Goal: Use online tool/utility: Utilize a website feature to perform a specific function

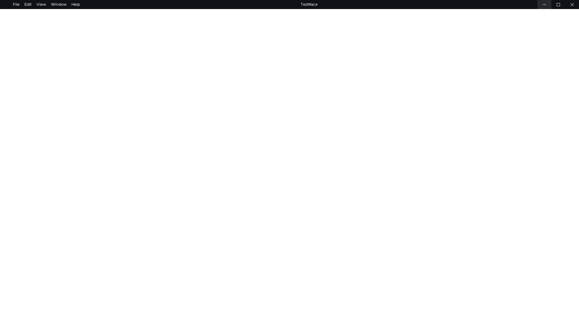
click at [540, 4] on div at bounding box center [544, 4] width 14 height 9
click at [177, 58] on div at bounding box center [289, 160] width 579 height 302
click at [569, 3] on div at bounding box center [572, 4] width 14 height 9
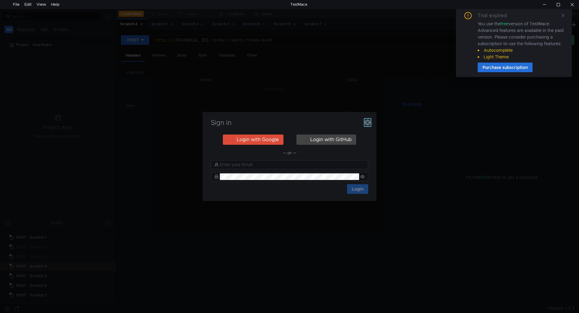
click at [370, 123] on icon "button" at bounding box center [367, 123] width 6 height 6
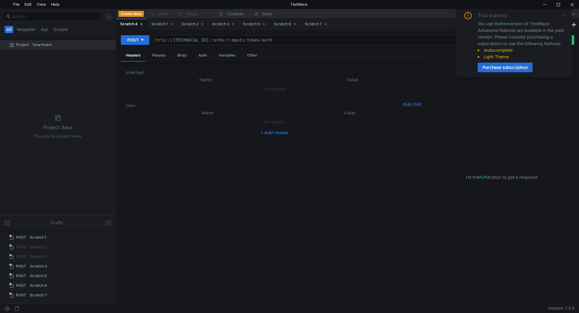
click at [563, 15] on icon at bounding box center [563, 15] width 4 height 4
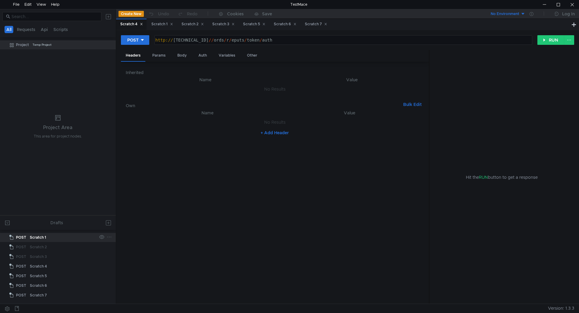
click at [39, 237] on div "Scratch 1" at bounding box center [38, 237] width 16 height 9
click at [219, 38] on div "https:// ntagil-220fz.nistk.ru / ords / r / eputs / public_transport_routes" at bounding box center [342, 45] width 377 height 14
drag, startPoint x: 207, startPoint y: 39, endPoint x: 177, endPoint y: 40, distance: 30.1
click at [177, 40] on div "https:// ntagil-220fz.nistk.ru / ords / r / eputs / public_transport_routes" at bounding box center [342, 45] width 377 height 14
click at [178, 40] on div "https:// .nistk.ru / ords / r / eputs / public_transport_routes" at bounding box center [342, 45] width 377 height 14
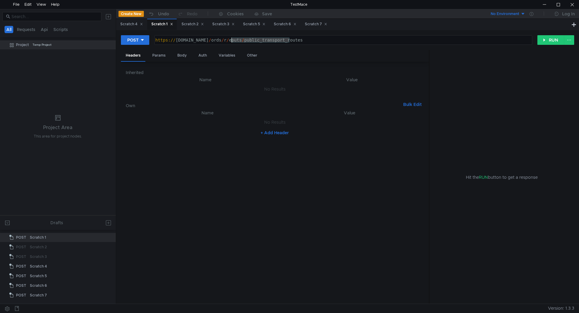
drag, startPoint x: 294, startPoint y: 39, endPoint x: 232, endPoint y: 48, distance: 63.3
click at [232, 48] on div "POST https://nistk.ru/ords/r/eputs/public_transport_routes https:// nistk.ru / …" at bounding box center [347, 42] width 453 height 15
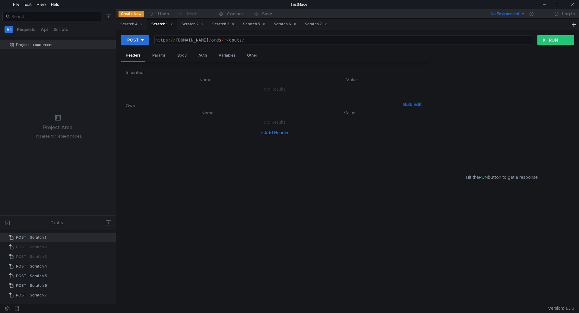
click at [240, 42] on div "https:// nistk.ru / ords / r / eputs /" at bounding box center [342, 45] width 377 height 14
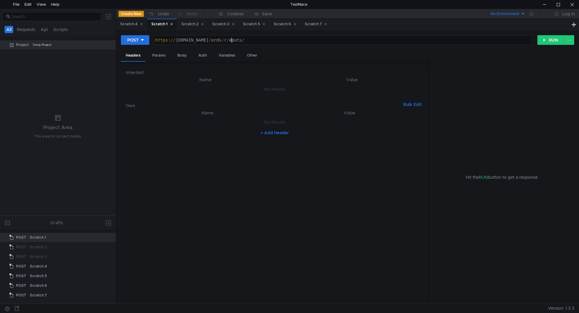
paste textarea "token/auth"
type textarea "https://nistk.ru/ords/r/eputs/token/auth"
drag, startPoint x: 200, startPoint y: 54, endPoint x: 190, endPoint y: 56, distance: 10.5
click at [200, 54] on div "Auth" at bounding box center [202, 55] width 18 height 11
click at [178, 55] on div "Body" at bounding box center [181, 55] width 19 height 11
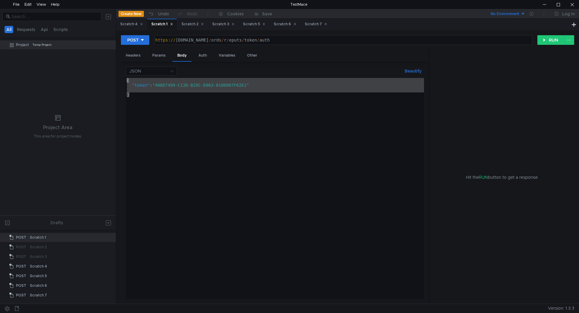
drag, startPoint x: 134, startPoint y: 96, endPoint x: 124, endPoint y: 78, distance: 20.4
click at [124, 78] on div "JSON Beautify } { "token" : "408D7499-C13D-B29C-E063-0100007F62E1" } הההההההההה…" at bounding box center [275, 183] width 308 height 243
paste textarea ""login": "login", "password": "password"}"
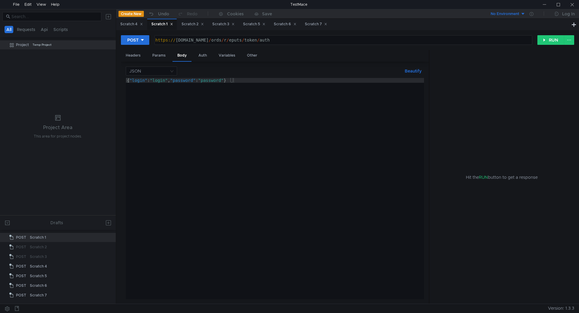
click at [167, 80] on div "{ "login" : "login" , "password" : "password" }" at bounding box center [275, 193] width 298 height 231
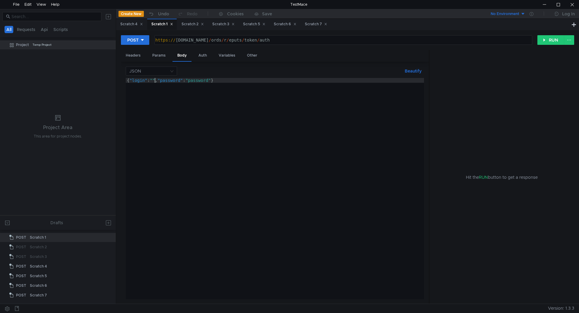
paste textarea "API_USER_SIMETRA @6"
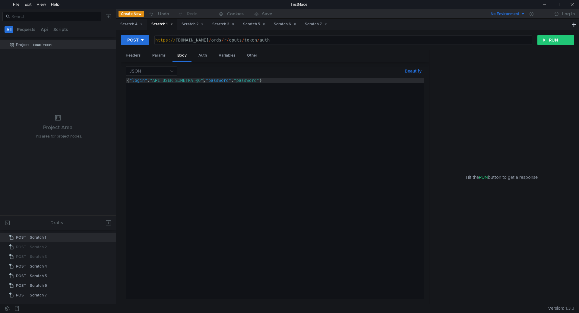
click at [262, 82] on div "{ "login" : "API_USER_SIMETRA @6" , "password" : "password" }" at bounding box center [275, 193] width 298 height 231
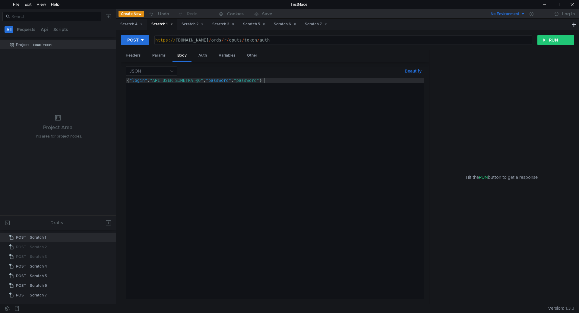
click at [263, 80] on div "{ "login" : "API_USER_SIMETRA @6" , "password" : "password" }" at bounding box center [275, 193] width 298 height 231
paste textarea "API_USER_SIMETRA"
click at [197, 81] on div "{ "login" : "API_USER_SIMETRA @6" , "password" : "API_USER_SIMETRA" }" at bounding box center [275, 193] width 298 height 231
type textarea "{"login": "API_USER_SIMETRA@6", "password": "API_USER_SIMETRA"}"
click at [238, 105] on div "{ "login" : "API_USER_SIMETRA@6" , "password" : "API_USER_SIMETRA" }" at bounding box center [275, 193] width 298 height 231
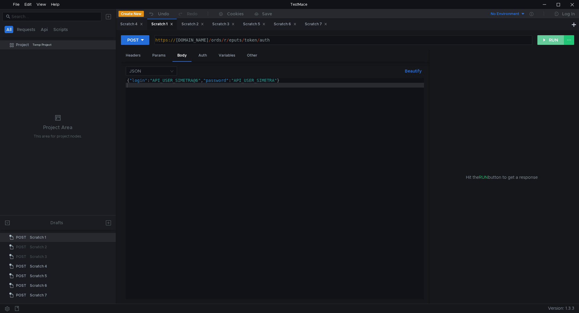
click at [544, 43] on button "RUN" at bounding box center [550, 40] width 27 height 10
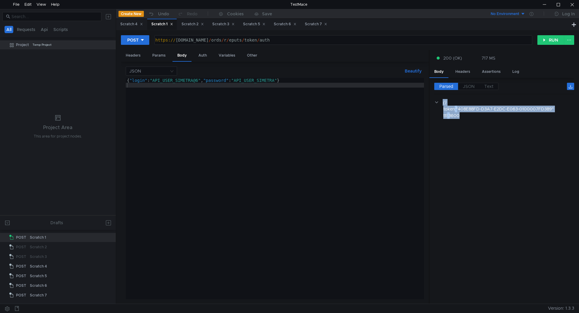
drag, startPoint x: 465, startPoint y: 115, endPoint x: 480, endPoint y: 126, distance: 19.6
click at [480, 126] on cdk-virtual-scroll-viewport "{} token : "408E88FD-D3A7-E2DC-E063-0100007FD389" ttl : 3600" at bounding box center [504, 199] width 140 height 200
click at [553, 107] on div ""408E88FD-D3A7-E2DC-E063-0100007FD389"" at bounding box center [511, 109] width 111 height 7
click at [534, 136] on cdk-virtual-scroll-viewport "{} token : "408E88FD-D3A7-E2DC-E063-0100007FD389" ttl : 3600" at bounding box center [504, 199] width 140 height 200
drag, startPoint x: 556, startPoint y: 108, endPoint x: 443, endPoint y: 108, distance: 112.4
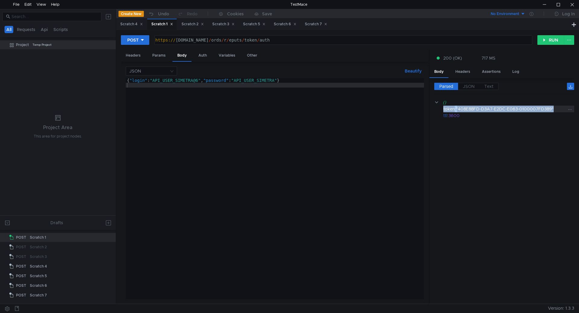
click at [443, 108] on div "token : "408E88FD-D3A7-E2DC-E063-0100007FD389"" at bounding box center [508, 109] width 131 height 7
copy div "token : "408E88FD-D3A7-E2DC-E063-0100007FD389""
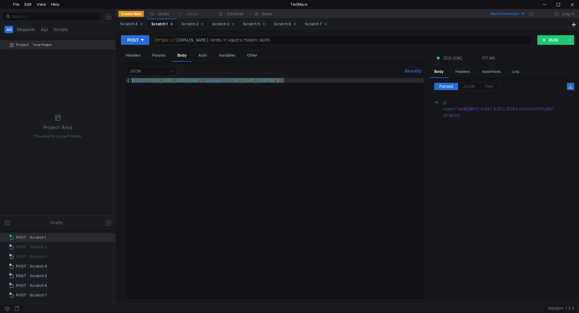
drag, startPoint x: 284, startPoint y: 80, endPoint x: 131, endPoint y: 81, distance: 152.8
click at [131, 81] on div "{ "login" : "API_USER_SIMETRA@6" , "password" : "API_USER_SIMETRA" }" at bounding box center [275, 193] width 298 height 231
paste textarea ""408E88FD-D3A7-E2DC-E063-0100007FD389""
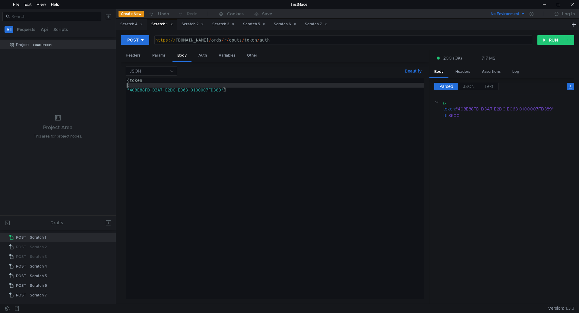
click at [126, 84] on div "{ token : "408E88FD-D3A7-E2DC-E063-0100007FD389" }" at bounding box center [275, 193] width 298 height 231
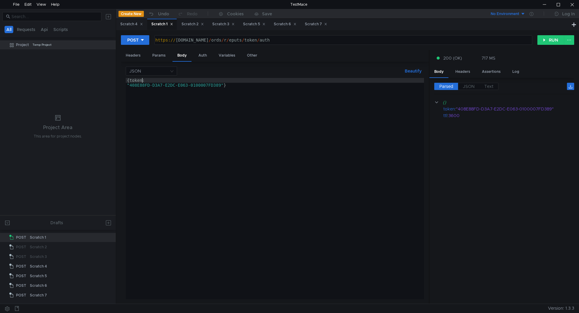
drag, startPoint x: 128, startPoint y: 86, endPoint x: 134, endPoint y: 87, distance: 5.8
click at [128, 86] on div "{ token: "408E88FD-D3A7-E2DC-E063-0100007FD389" }" at bounding box center [275, 193] width 298 height 231
type textarea "{token: "408E88FD-D3A7-E2DC-E063-0100007FD389"}"
click at [131, 83] on div "{ token: "408E88FD-D3A7-E2DC-E063-0100007FD389" }" at bounding box center [275, 193] width 298 height 231
click at [129, 80] on div "{ token: "408E88FD-D3A7-E2DC-E063-0100007FD389" }" at bounding box center [275, 193] width 298 height 231
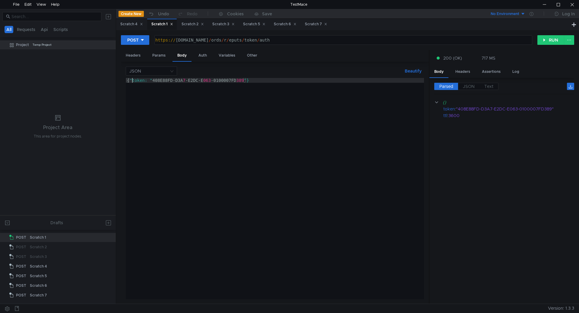
scroll to position [0, 0]
click at [144, 80] on div "{ "token: " 408E88FD-D3A 7 -E2DC-E 063 -0100007FD 389 "}" at bounding box center [275, 193] width 298 height 231
type textarea "{"token" : "408E88FD-D3A7-E2DC-E063-0100007FD389"}"
drag, startPoint x: 260, startPoint y: 38, endPoint x: 233, endPoint y: 39, distance: 26.8
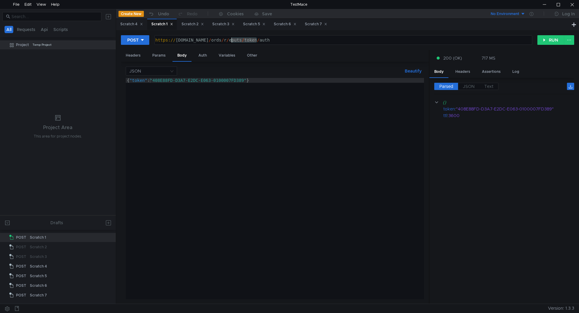
click at [233, 39] on div "https:// nistk.ru / ords / r / eputs / token / auth" at bounding box center [342, 45] width 377 height 14
paste textarea "public_transport_routes"
type textarea "https://nistk.ru/ords/r/eputs/public_transport_routes"
click at [543, 42] on button "RUN" at bounding box center [550, 40] width 27 height 10
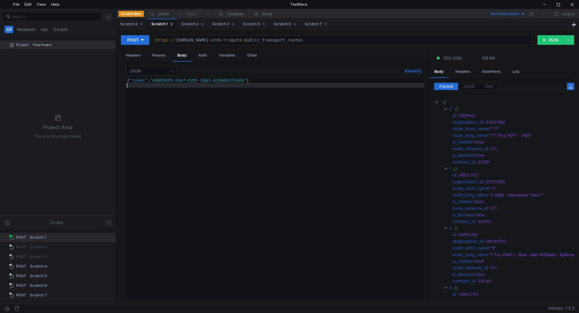
scroll to position [0, 0]
click at [326, 167] on div "{ "token" : "408E88FD-D3A7-E2DC-E063-0100007FD389" }" at bounding box center [275, 193] width 298 height 231
